Goal: Transaction & Acquisition: Subscribe to service/newsletter

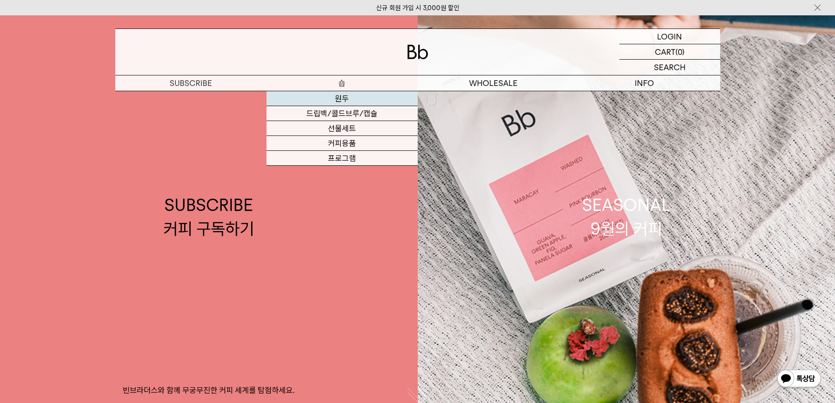
click at [346, 97] on link "원두" at bounding box center [341, 98] width 151 height 15
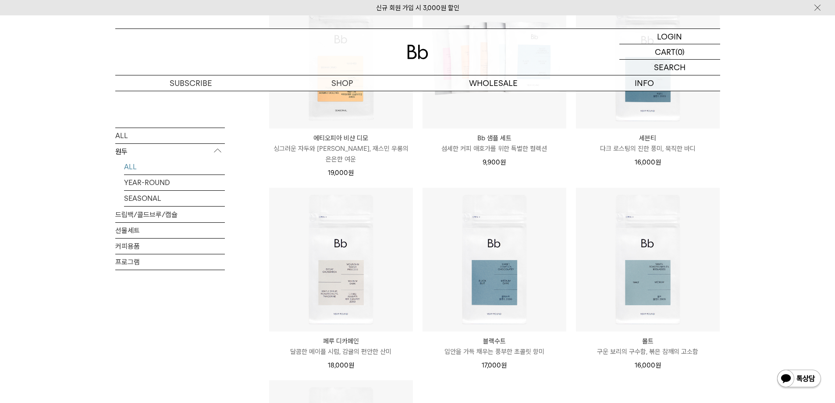
scroll to position [574, 0]
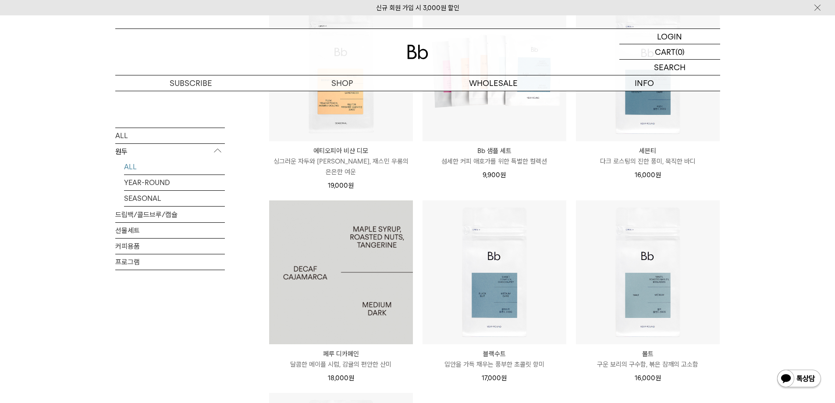
click at [362, 298] on img at bounding box center [341, 272] width 144 height 144
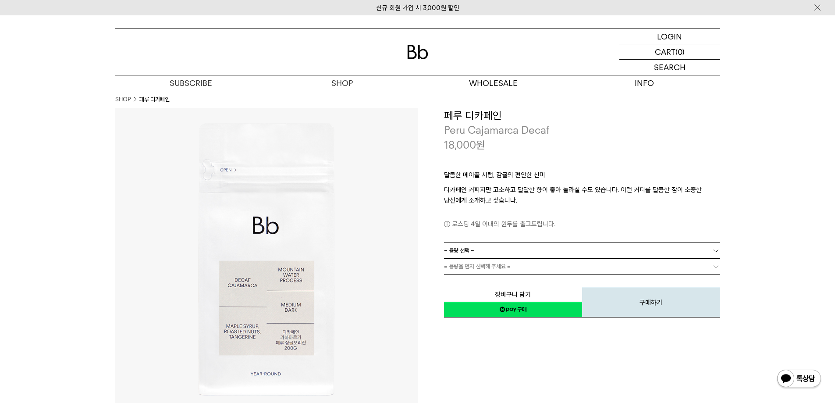
click at [465, 250] on span "= 용량 선택 =" at bounding box center [459, 250] width 30 height 15
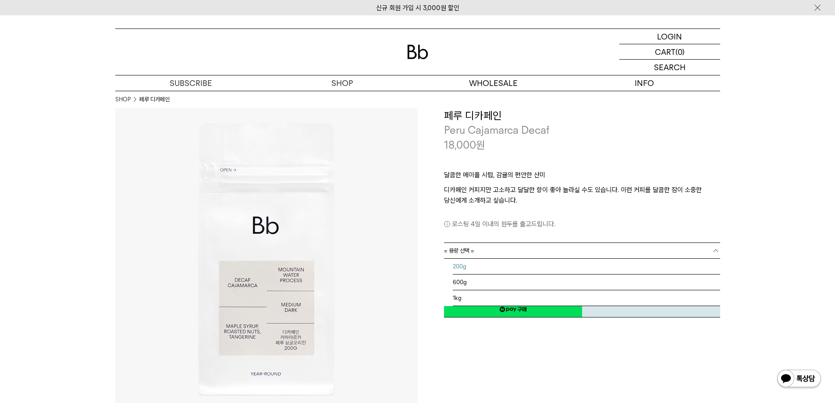
click at [460, 262] on li "200g" at bounding box center [586, 267] width 267 height 16
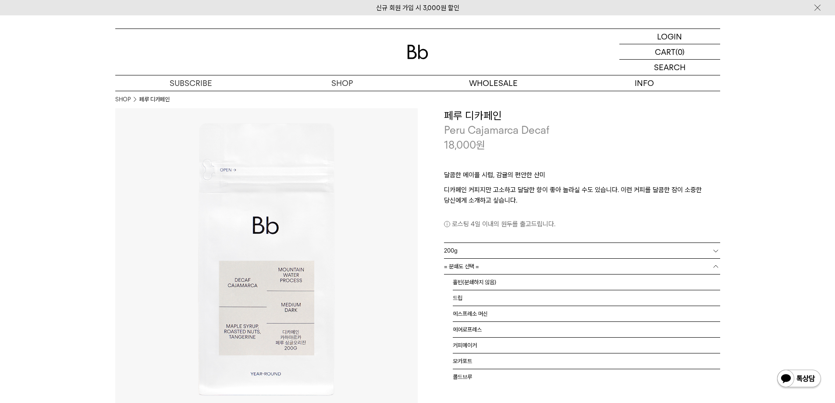
click at [469, 266] on span "= 분쇄도 선택 =" at bounding box center [461, 266] width 35 height 15
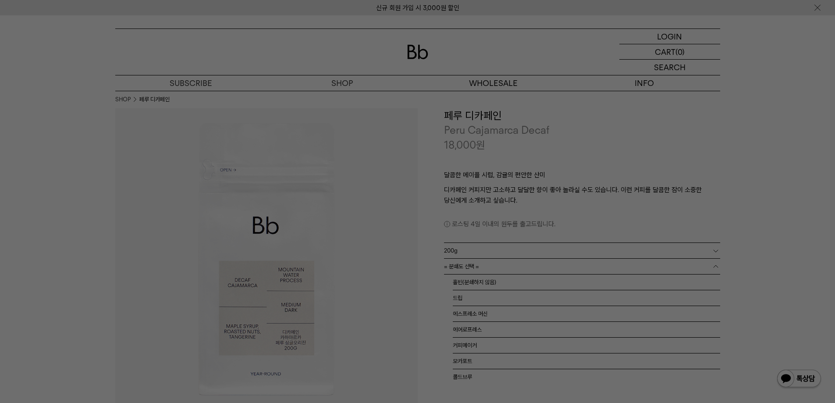
click at [630, 119] on div at bounding box center [417, 201] width 835 height 403
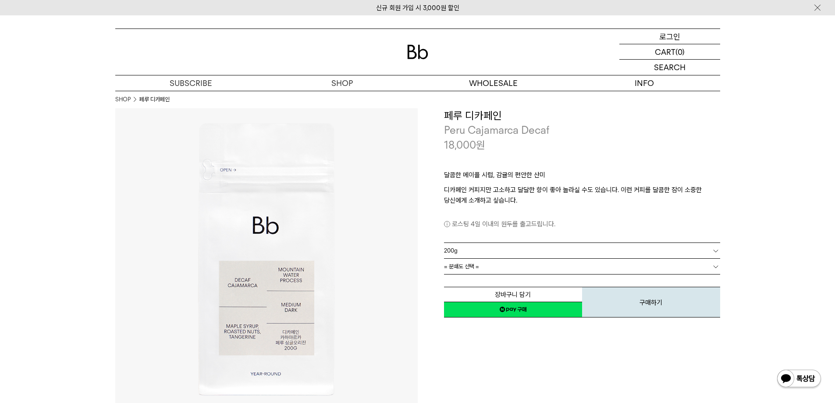
click at [673, 36] on p "로그인" at bounding box center [669, 36] width 21 height 15
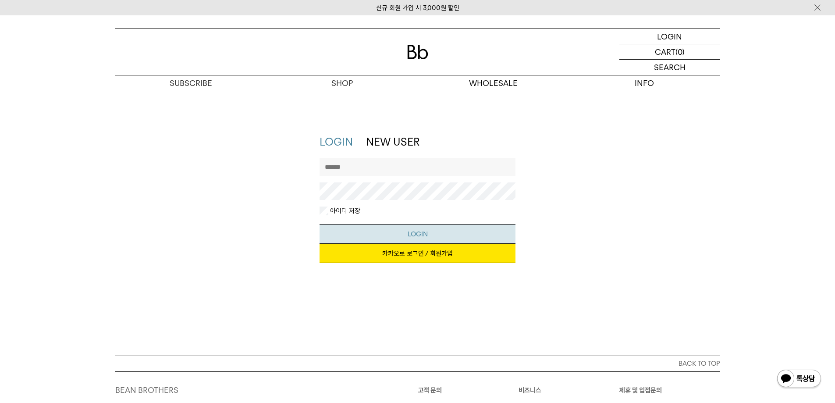
type input "******"
click at [430, 232] on button "LOGIN" at bounding box center [417, 234] width 196 height 20
click at [415, 257] on link "카카오로 로그인 / 회원가입" at bounding box center [417, 253] width 196 height 19
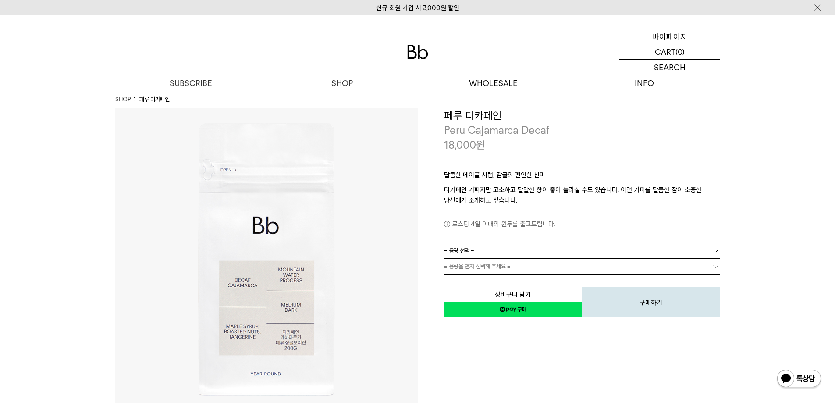
click at [658, 37] on p "마이페이지" at bounding box center [669, 36] width 35 height 15
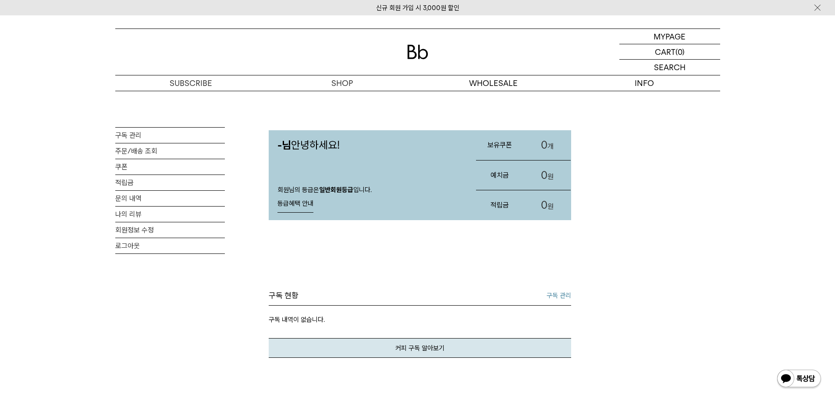
click at [421, 7] on link "신규 회원 가입 시 3,000원 할인" at bounding box center [417, 8] width 83 height 8
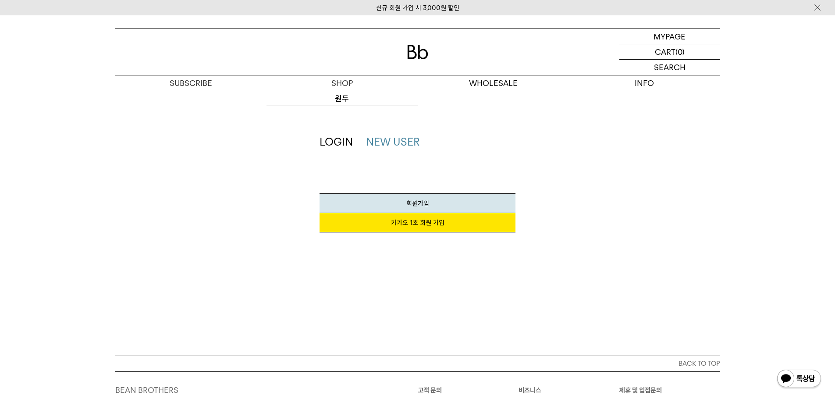
click at [418, 227] on link "카카오 1초 회원 가입" at bounding box center [417, 222] width 196 height 19
click at [666, 37] on p "마이페이지" at bounding box center [669, 36] width 35 height 15
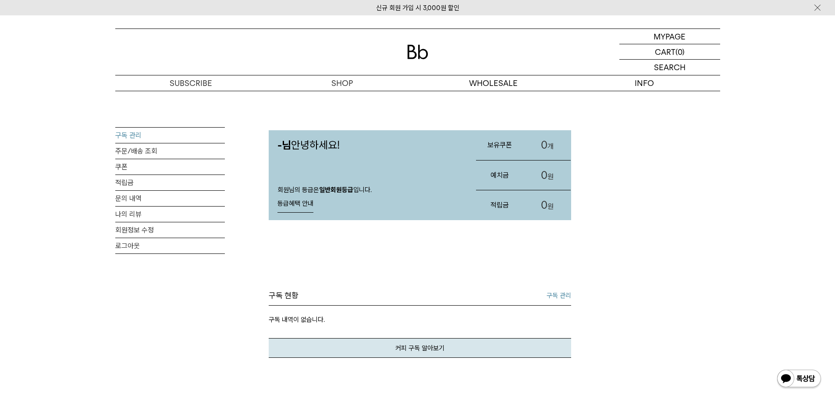
click at [135, 135] on link "구독 관리" at bounding box center [170, 135] width 110 height 15
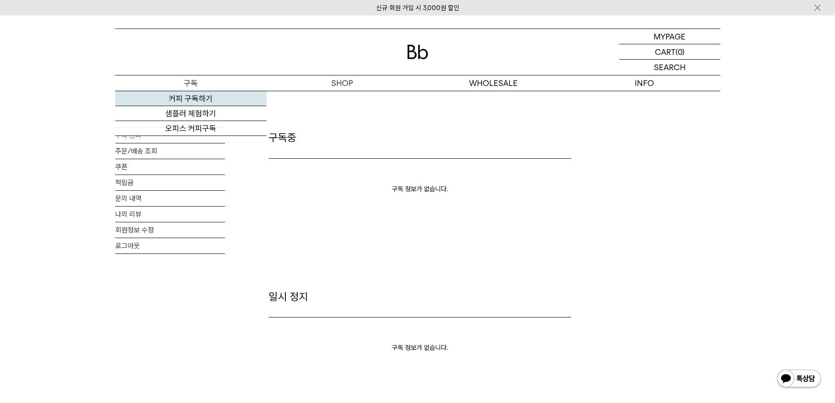
type input "******"
click at [189, 98] on link "커피 구독하기" at bounding box center [190, 98] width 151 height 15
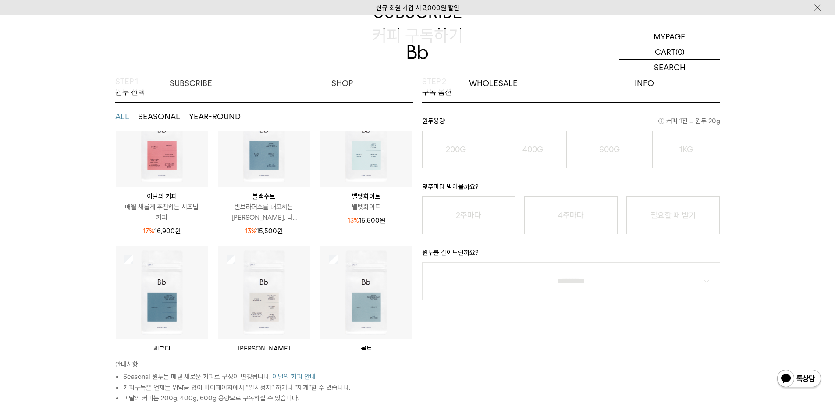
scroll to position [115, 0]
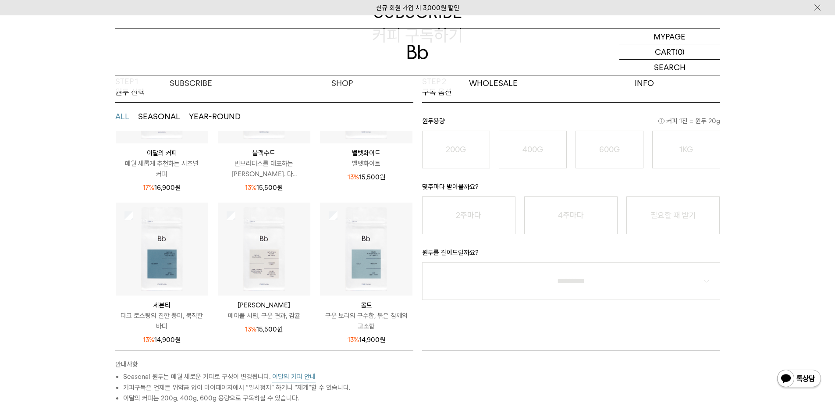
click at [226, 207] on img at bounding box center [264, 248] width 92 height 92
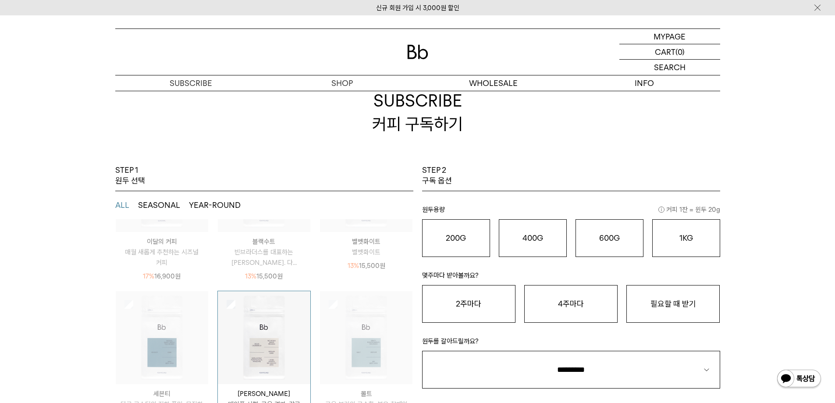
scroll to position [27, 0]
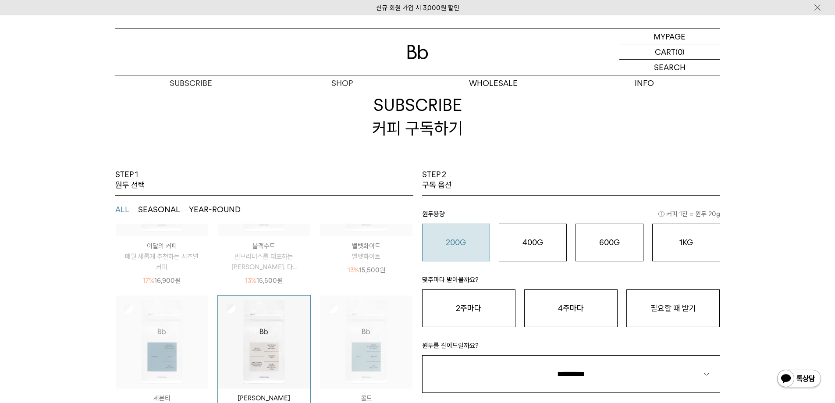
click at [456, 250] on button "200G 16,900 원" at bounding box center [456, 242] width 68 height 38
click at [663, 298] on button "필요할 때 받기" at bounding box center [672, 308] width 93 height 38
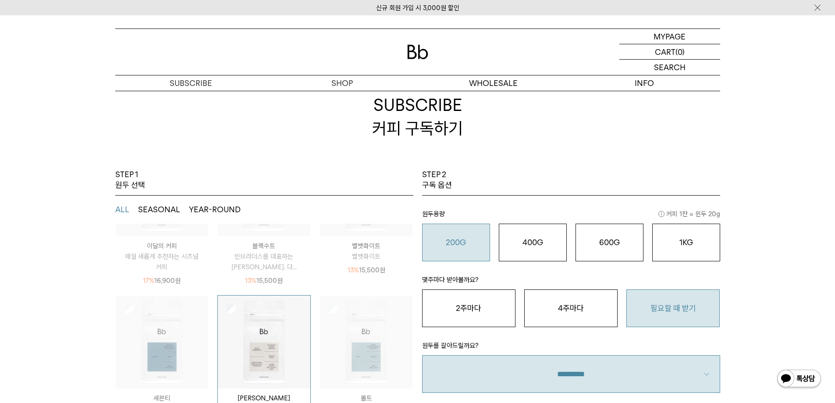
click at [598, 365] on select "**********" at bounding box center [571, 374] width 298 height 38
select select "**"
click at [422, 355] on select "**********" at bounding box center [571, 374] width 298 height 38
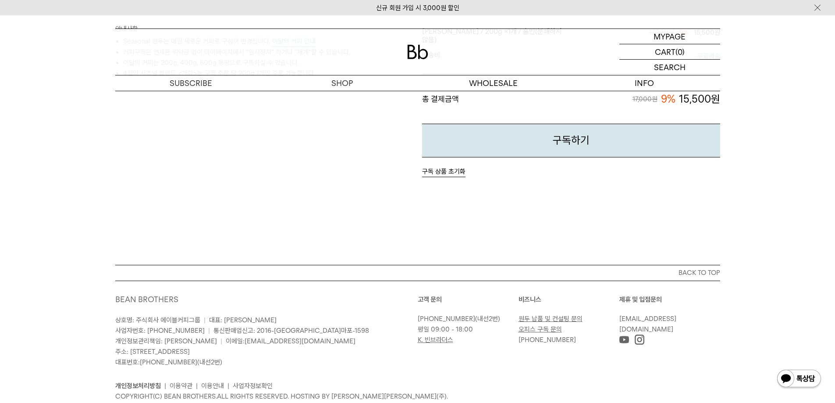
scroll to position [460, 0]
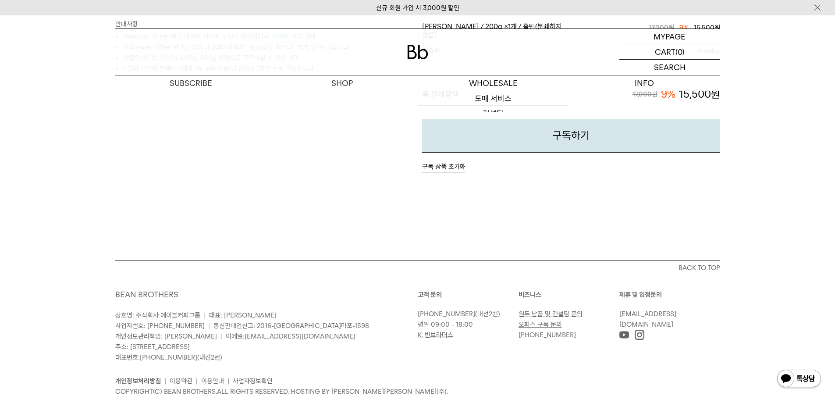
click at [417, 46] on img at bounding box center [417, 52] width 21 height 14
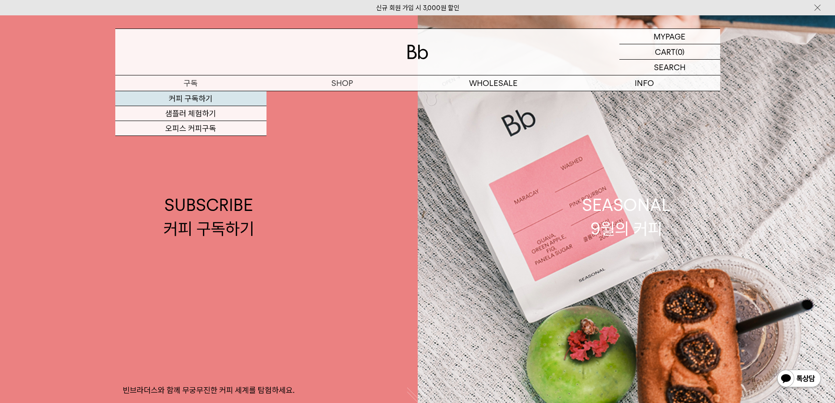
click at [188, 97] on link "커피 구독하기" at bounding box center [190, 98] width 151 height 15
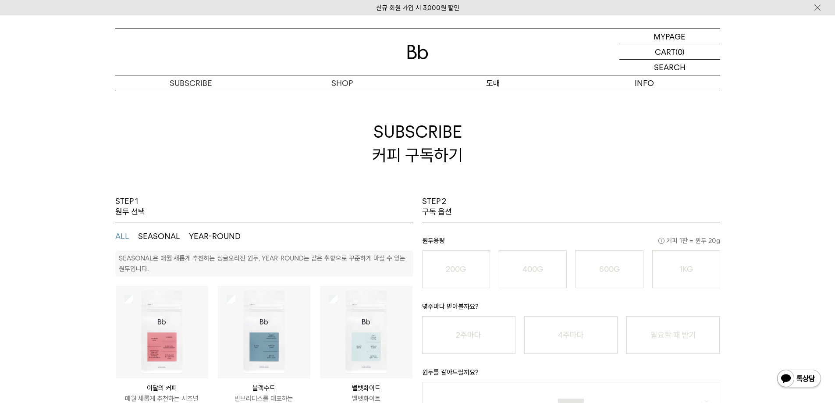
click at [492, 79] on p "도매" at bounding box center [493, 82] width 151 height 15
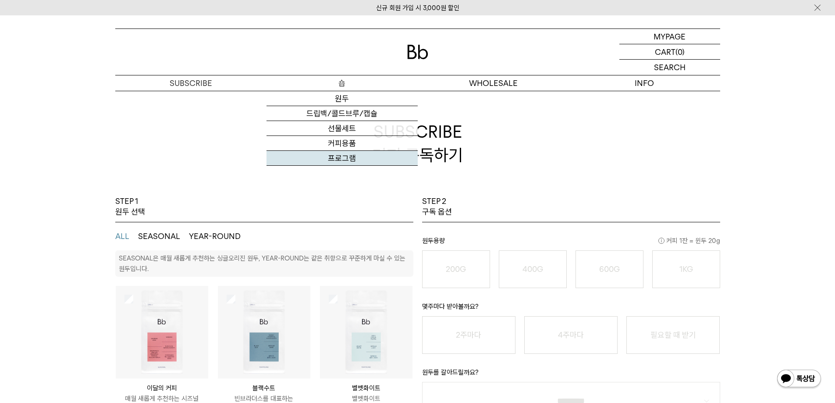
click at [336, 159] on link "프로그램" at bounding box center [341, 158] width 151 height 15
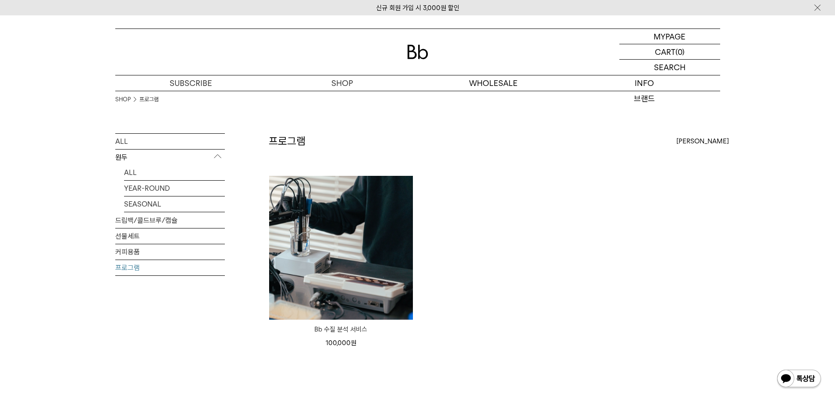
click at [674, 262] on ul "Bb 수질 분석 서비스 100,000 원" at bounding box center [494, 266] width 460 height 182
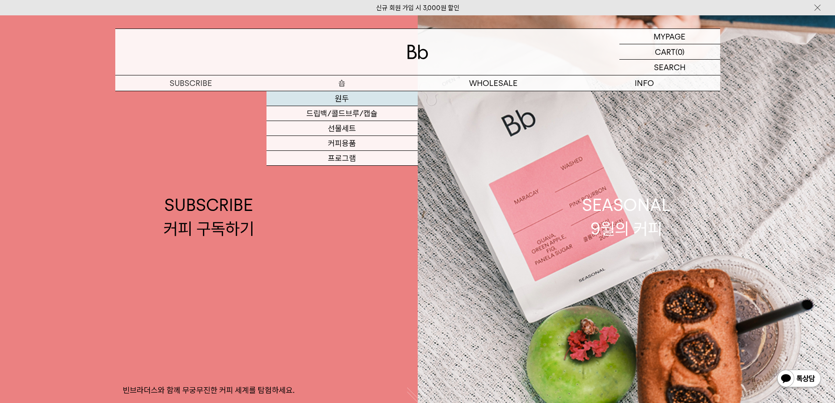
click at [342, 99] on link "원두" at bounding box center [341, 98] width 151 height 15
